Goal: Task Accomplishment & Management: Manage account settings

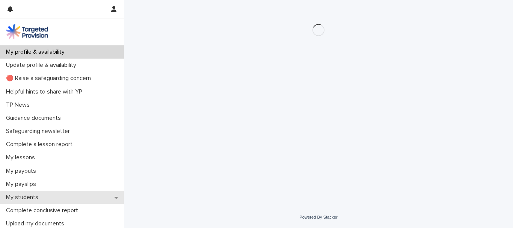
click at [69, 200] on div "My students" at bounding box center [62, 197] width 124 height 13
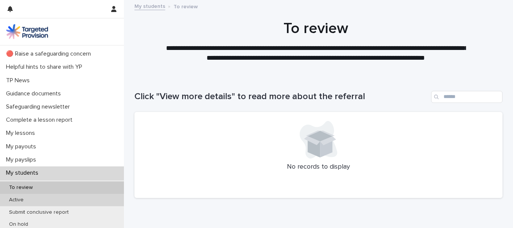
scroll to position [38, 0]
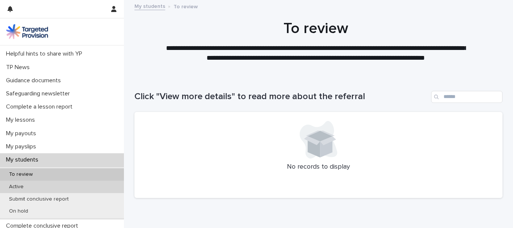
click at [94, 185] on div "Active" at bounding box center [62, 186] width 124 height 12
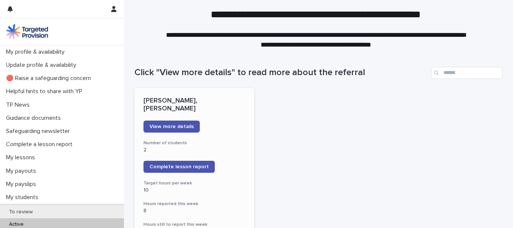
scroll to position [38, 0]
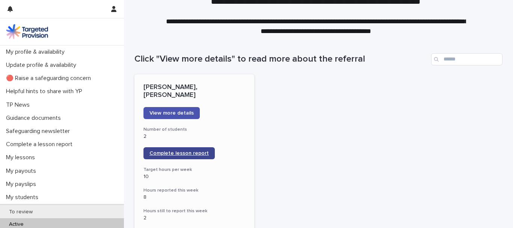
click at [182, 152] on span "Complete lesson report" at bounding box center [178, 152] width 59 height 5
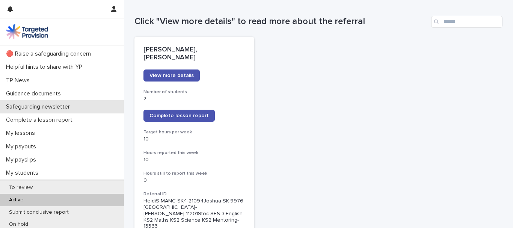
scroll to position [38, 0]
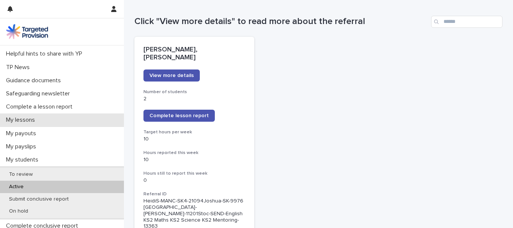
click at [42, 117] on div "My lessons" at bounding box center [62, 119] width 124 height 13
